Goal: Contribute content: Add original content to the website for others to see

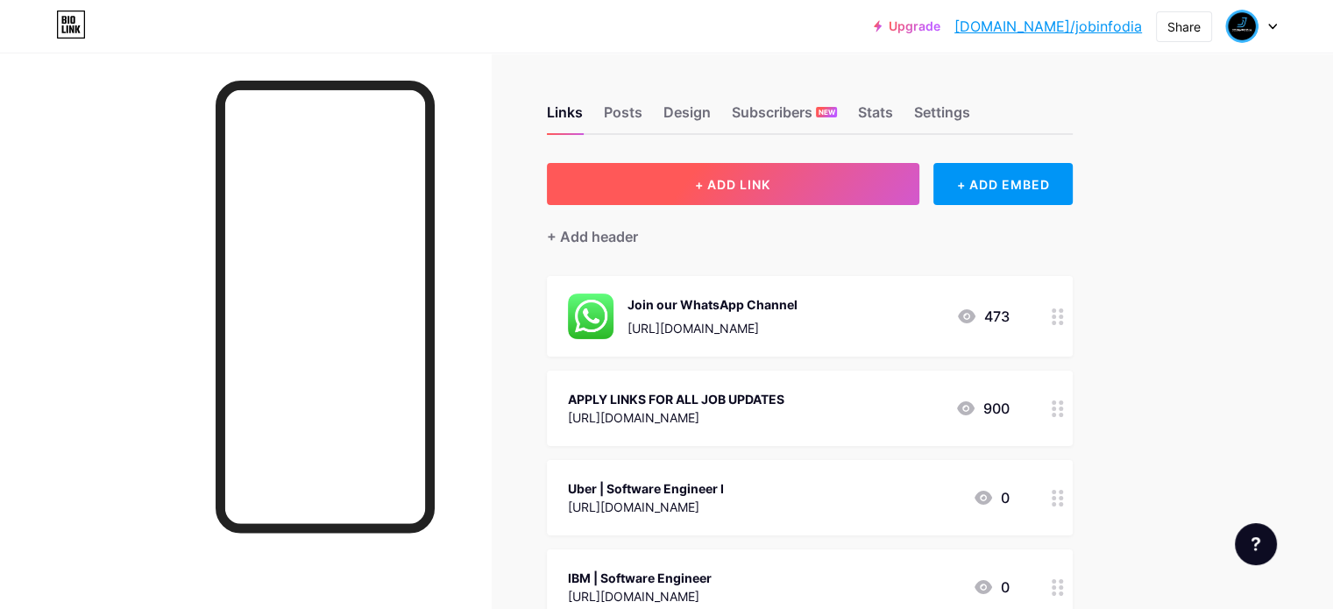
click at [771, 188] on span "+ ADD LINK" at bounding box center [732, 184] width 75 height 15
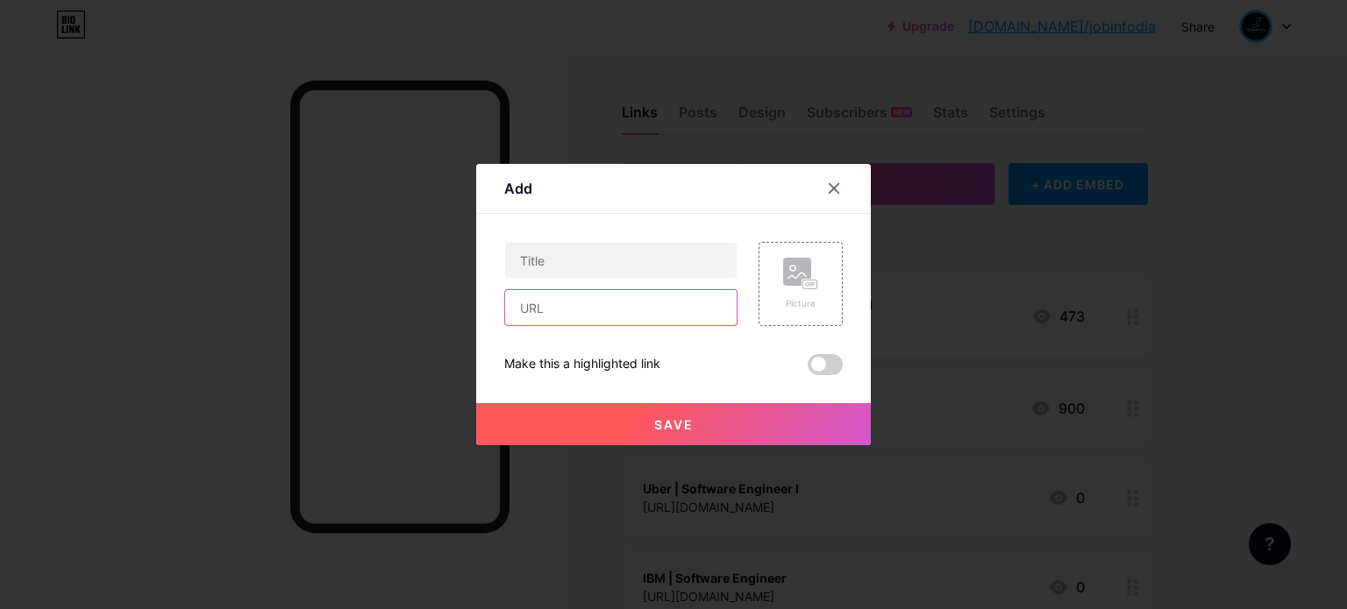
click at [674, 303] on input "text" at bounding box center [620, 307] width 231 height 35
paste input "[URL][DOMAIN_NAME]"
type input "[URL][DOMAIN_NAME]"
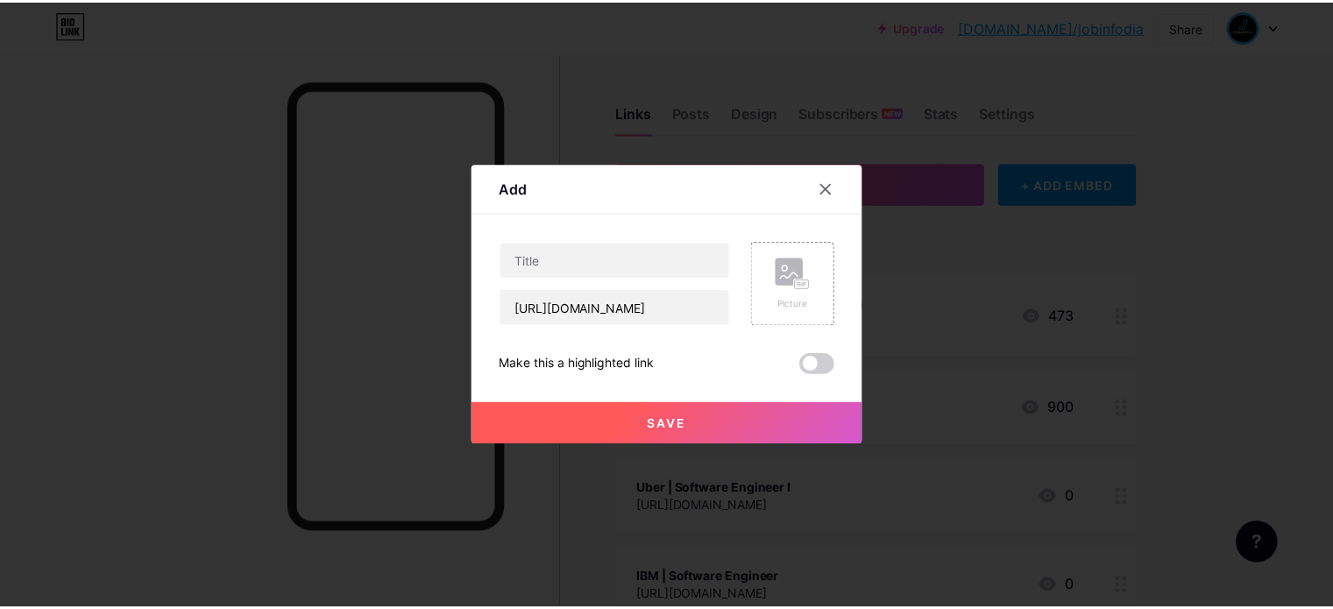
scroll to position [0, 0]
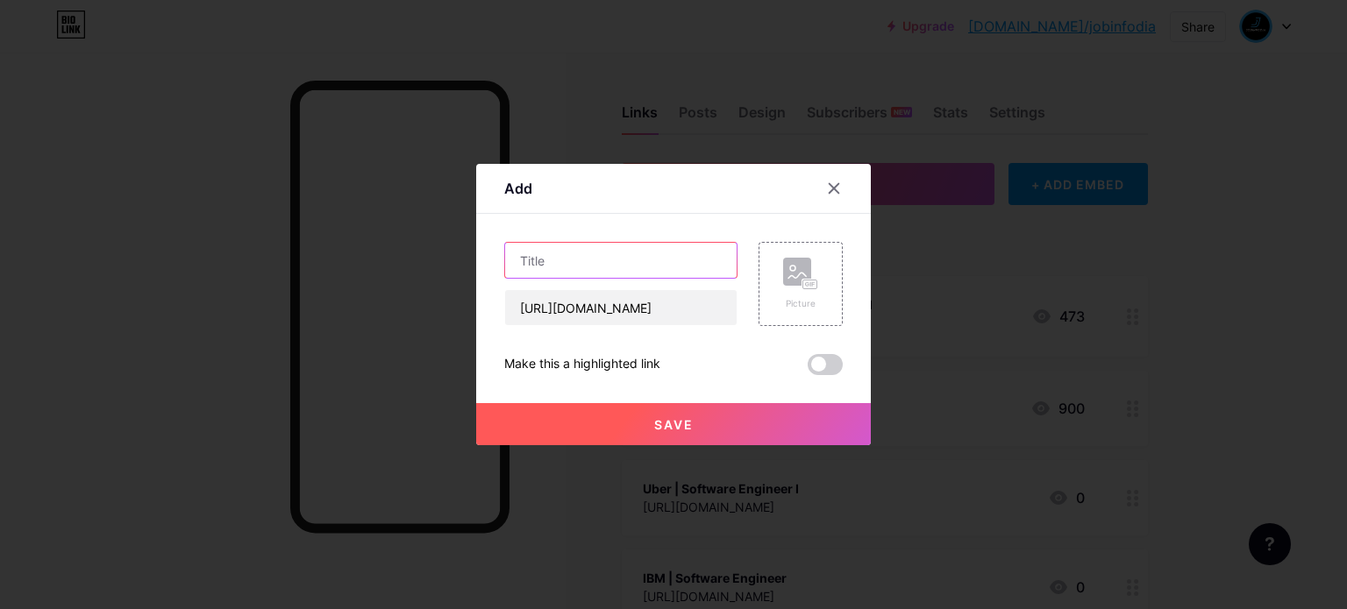
click at [533, 271] on input "text" at bounding box center [620, 260] width 231 height 35
paste input "Google (Software Engineer)"
type input "Google (Software Engineer)"
click at [610, 409] on button "Save" at bounding box center [673, 424] width 395 height 42
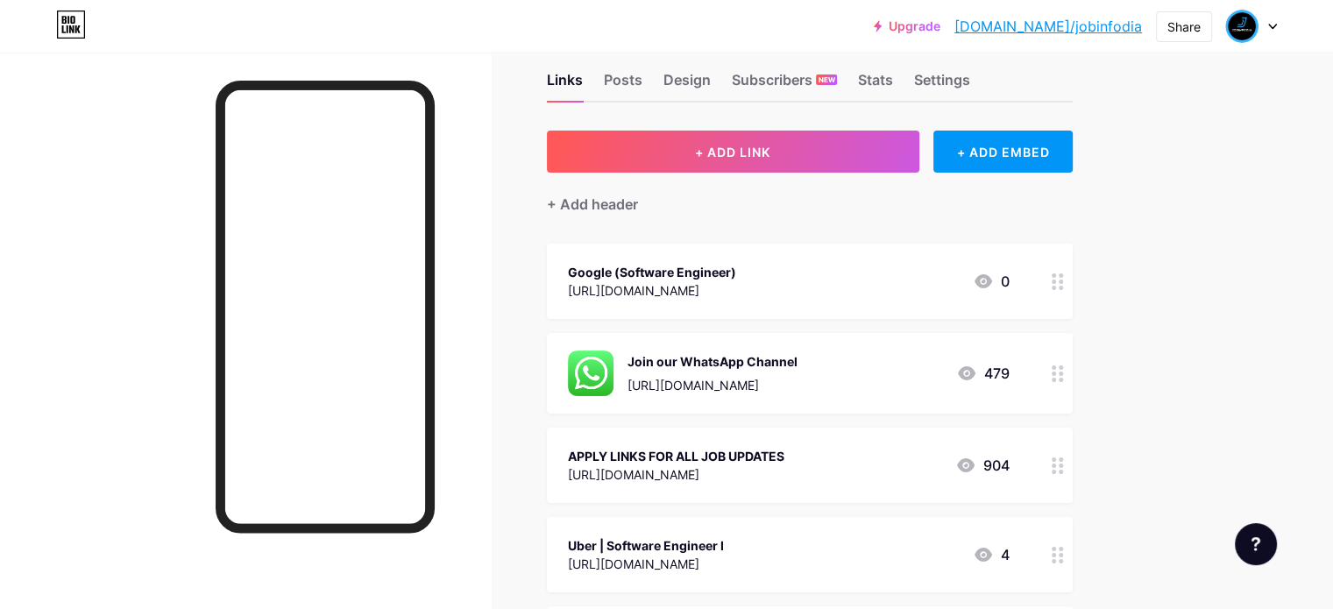
scroll to position [88, 0]
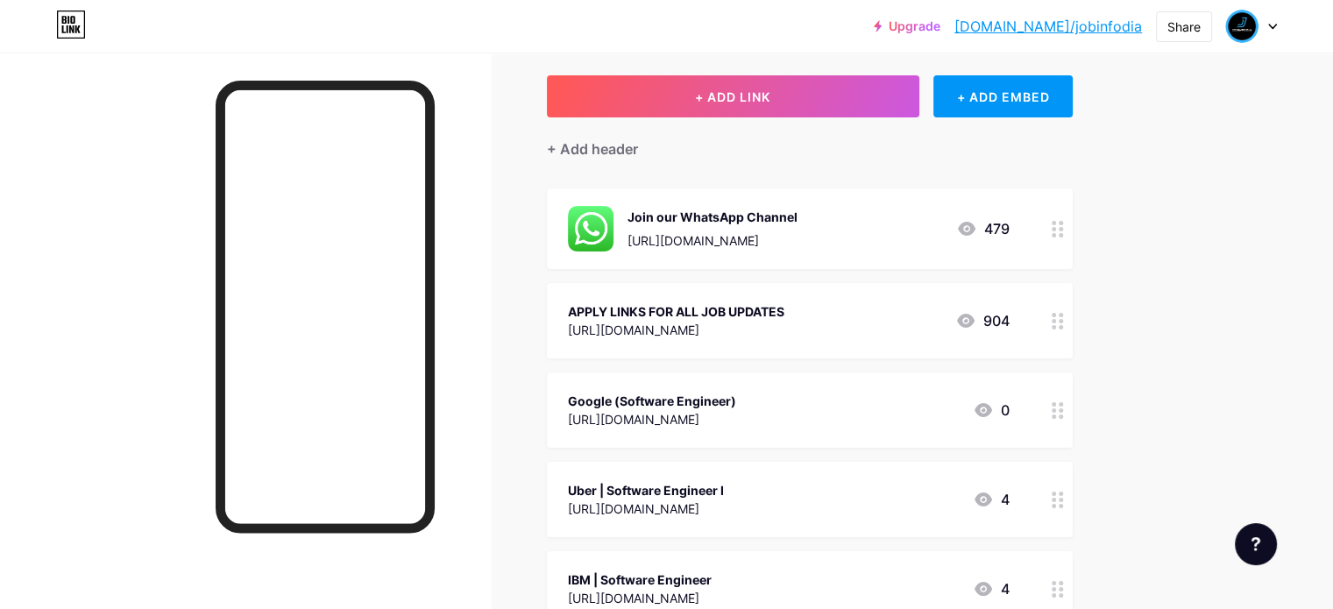
click at [736, 395] on div "Google (Software Engineer)" at bounding box center [652, 401] width 168 height 18
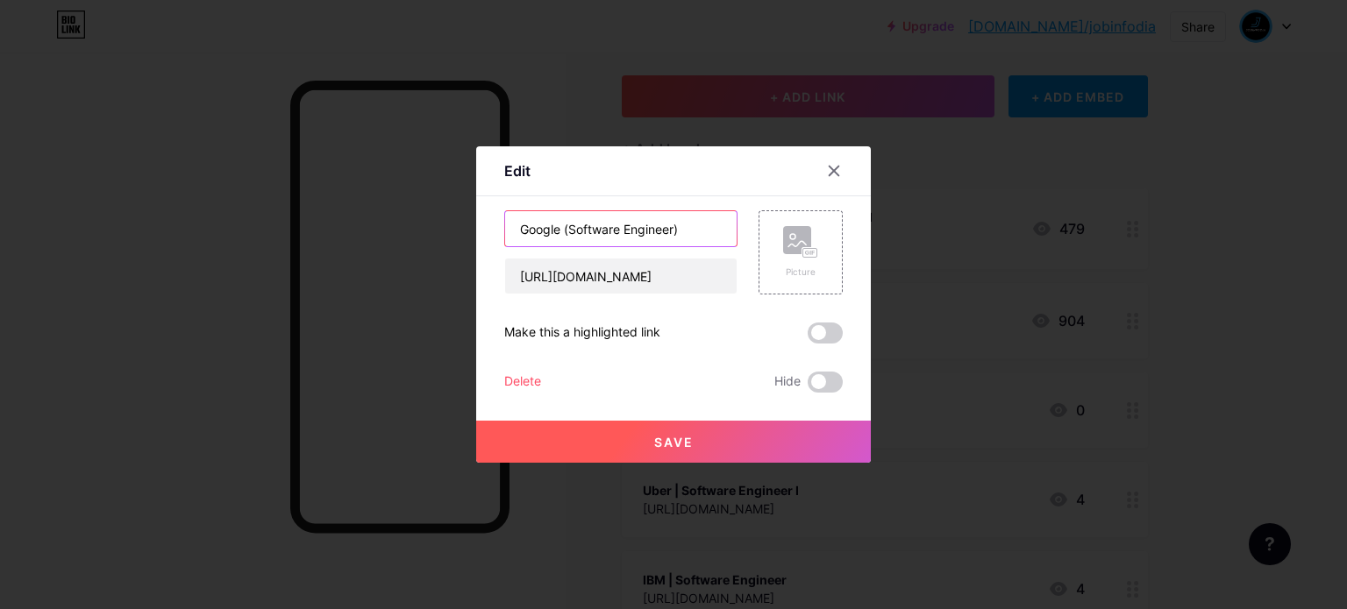
click at [695, 236] on input "Google (Software Engineer)" at bounding box center [620, 228] width 231 height 35
click at [690, 227] on input "Google (Software Engineer" at bounding box center [620, 228] width 231 height 35
click at [565, 229] on input "Google (Software Engineer" at bounding box center [620, 228] width 231 height 35
type input "Google | Software Engineer"
click at [670, 445] on span "Save" at bounding box center [673, 442] width 39 height 15
